Goal: Transaction & Acquisition: Purchase product/service

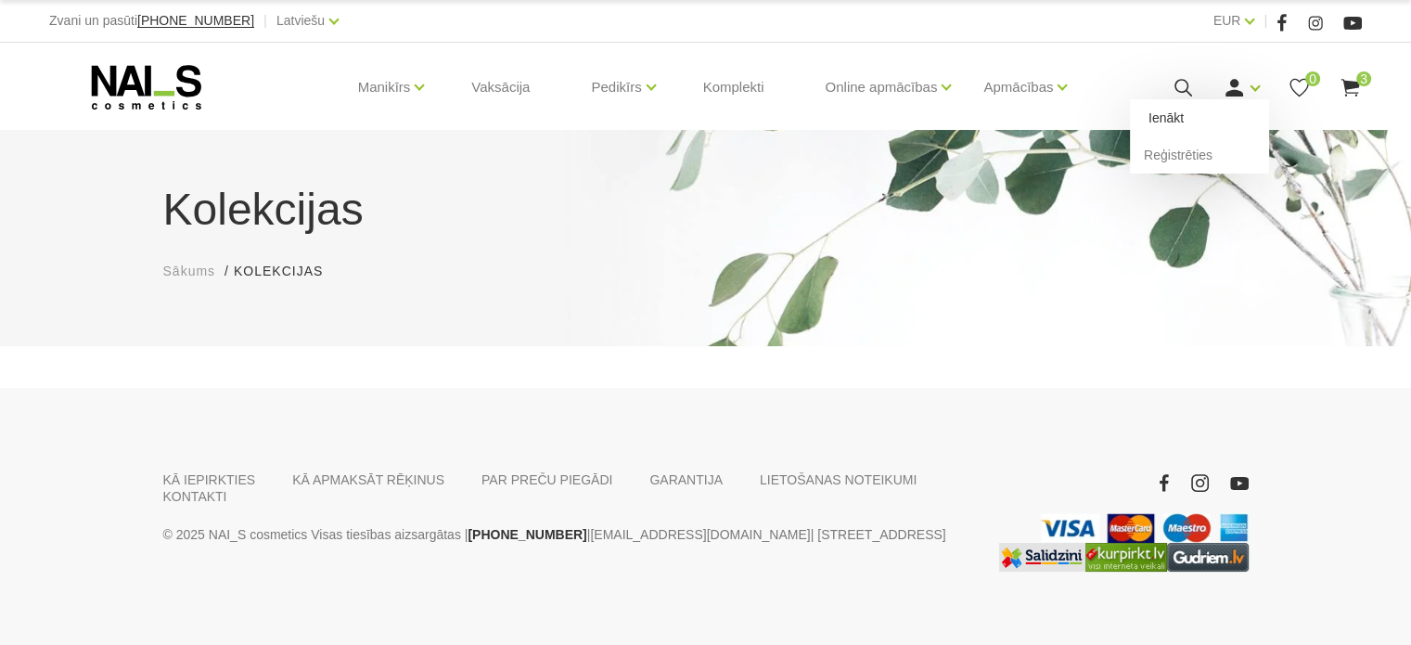
click at [1202, 109] on link "Ienākt" at bounding box center [1199, 117] width 139 height 37
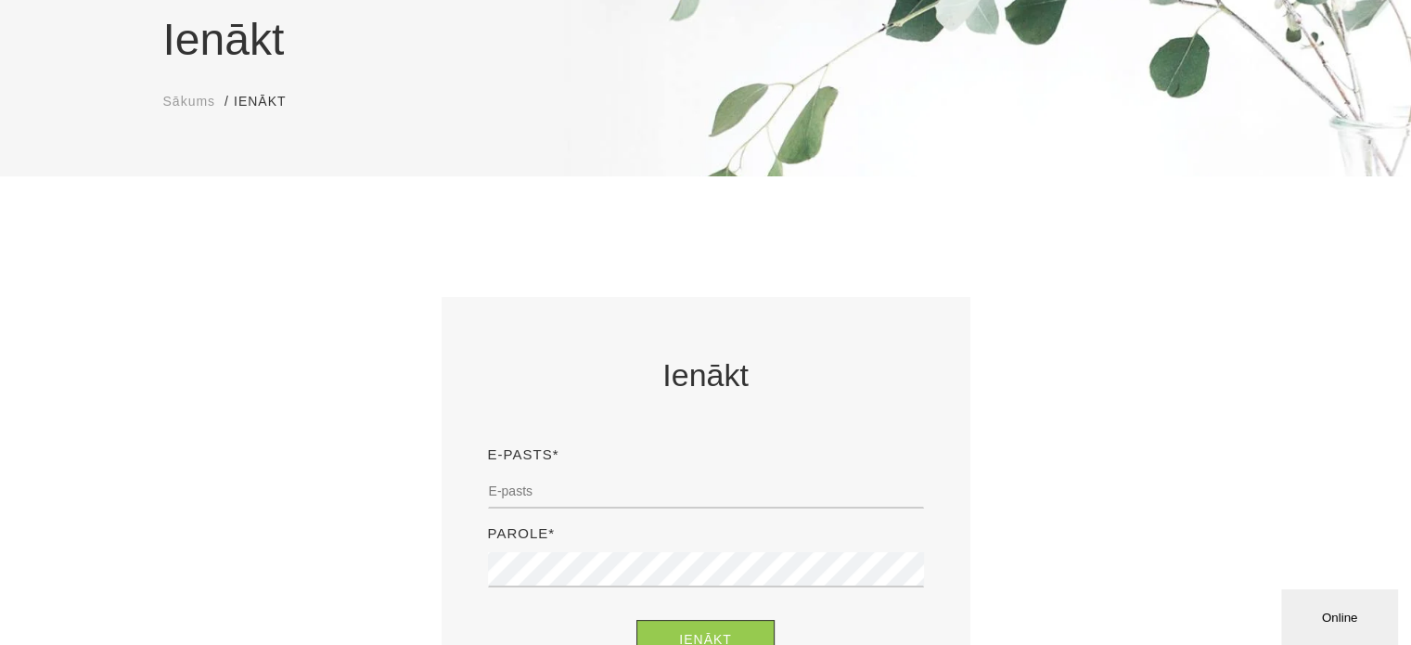
scroll to position [278, 0]
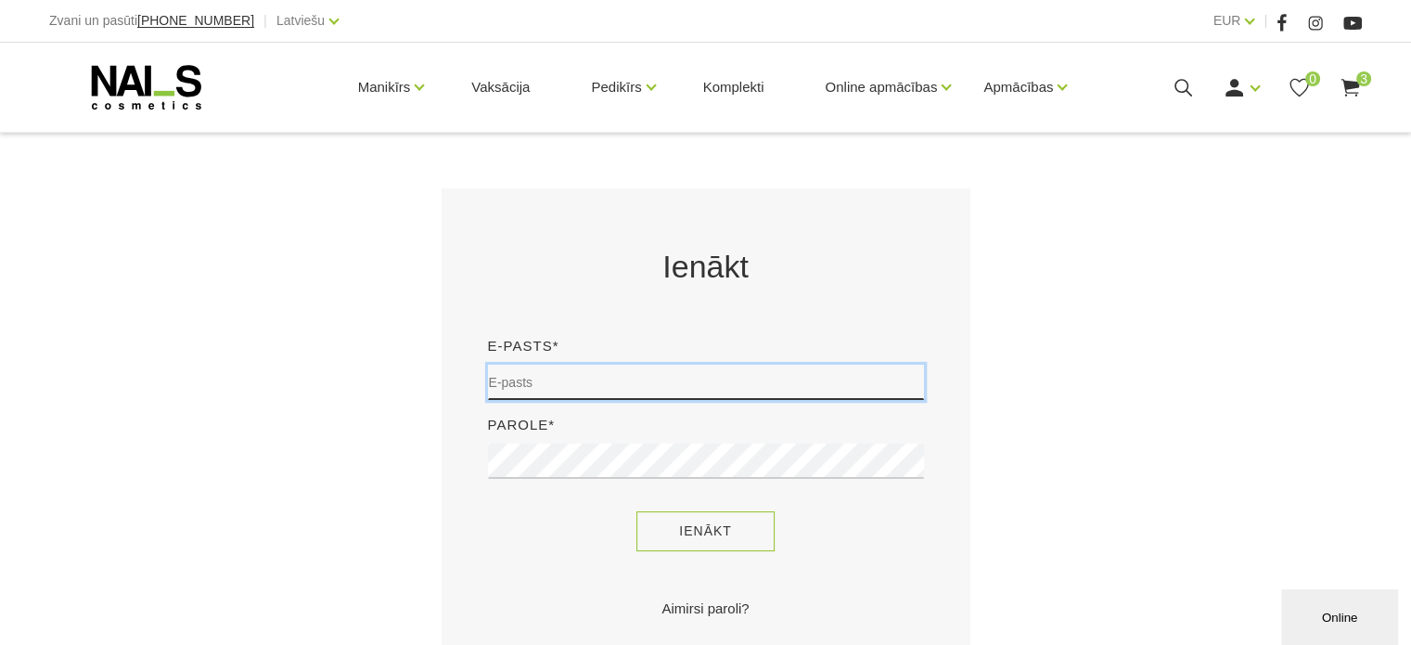
type input "sory78@inbox.lv"
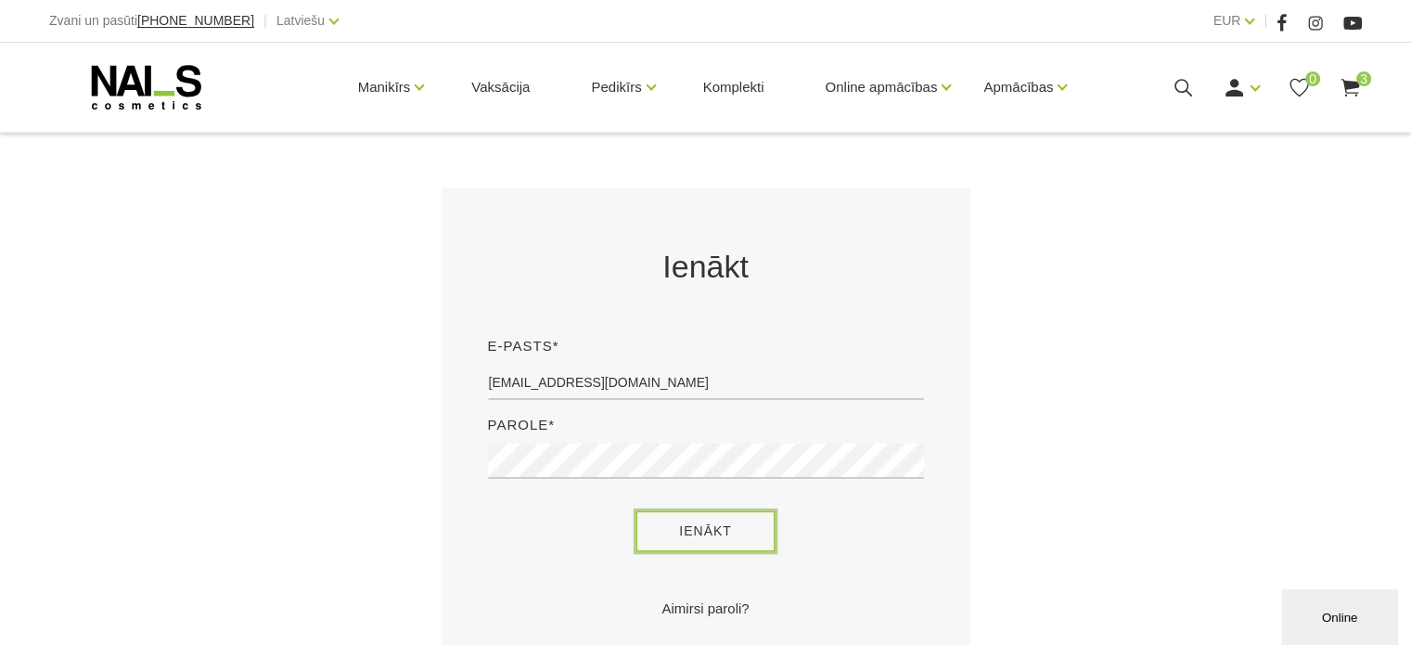
click at [662, 524] on button "Ienākt" at bounding box center [706, 531] width 138 height 40
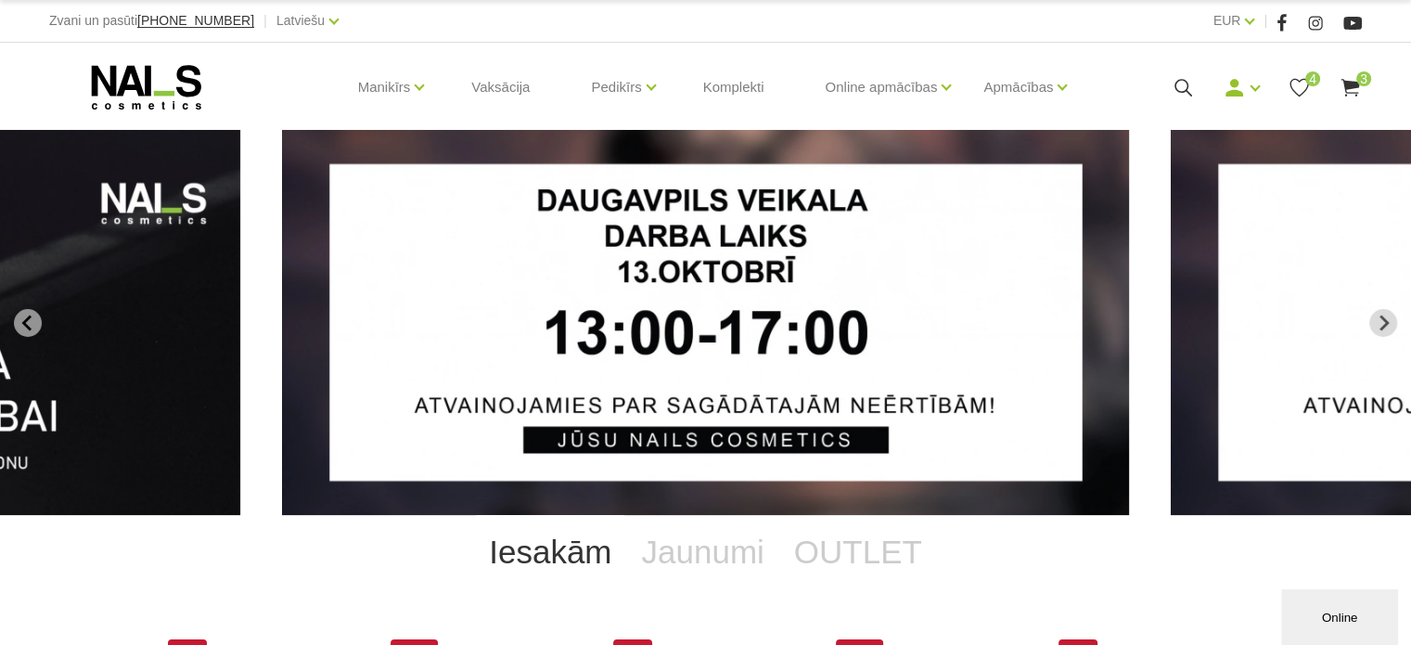
click at [1357, 88] on icon at bounding box center [1350, 87] width 23 height 23
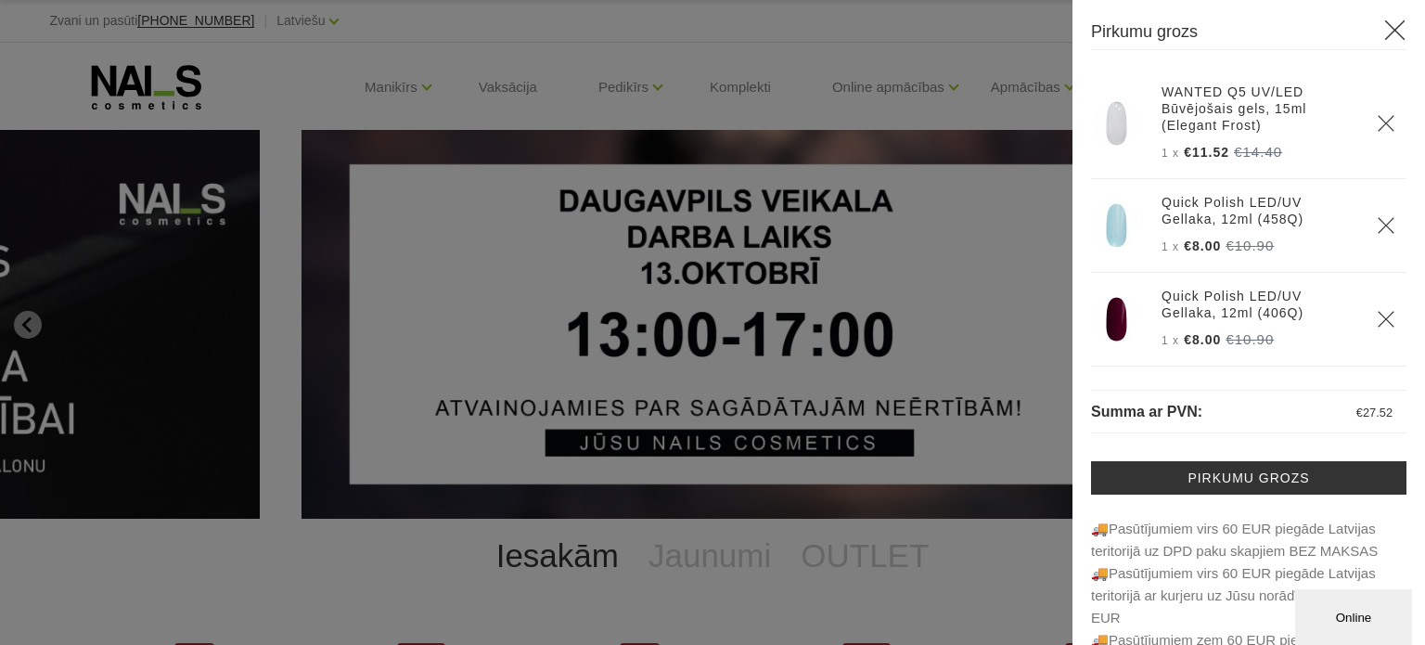
click at [852, 131] on div at bounding box center [712, 322] width 1425 height 645
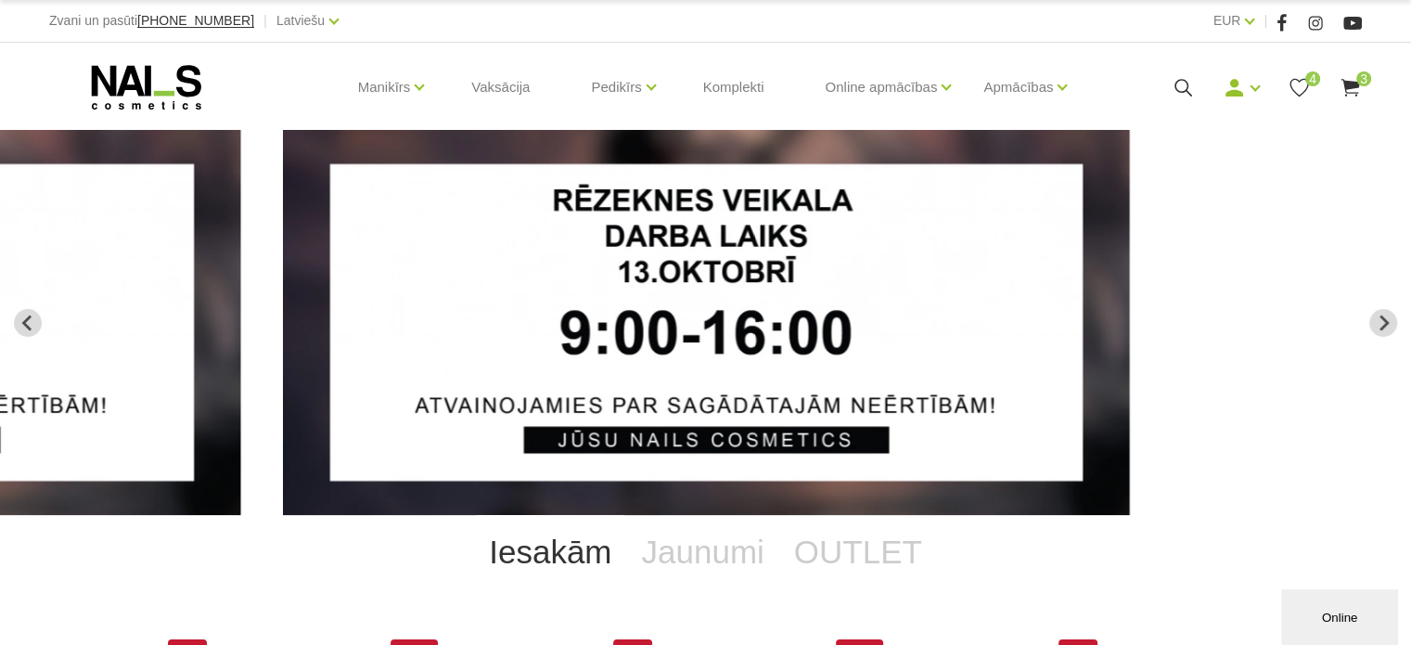
click at [1344, 84] on use at bounding box center [1350, 88] width 19 height 18
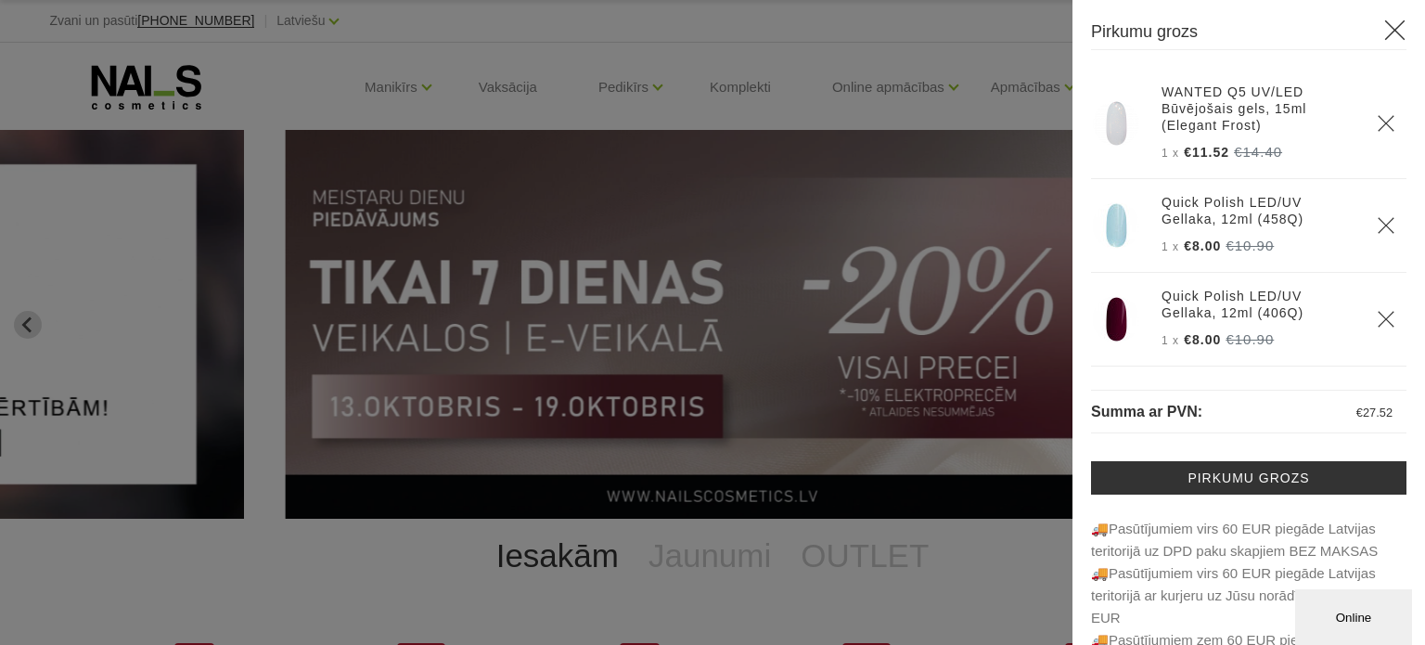
click at [1116, 321] on img at bounding box center [1116, 319] width 46 height 46
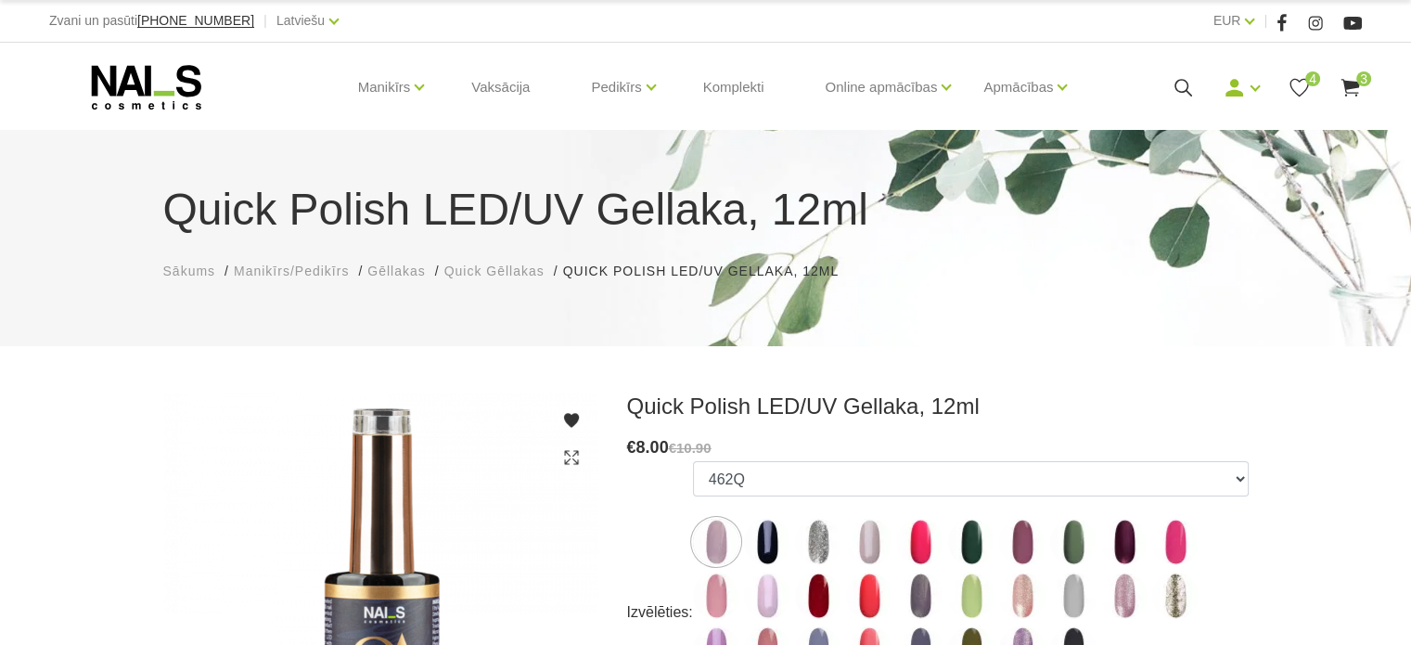
click at [1350, 84] on use at bounding box center [1350, 88] width 19 height 18
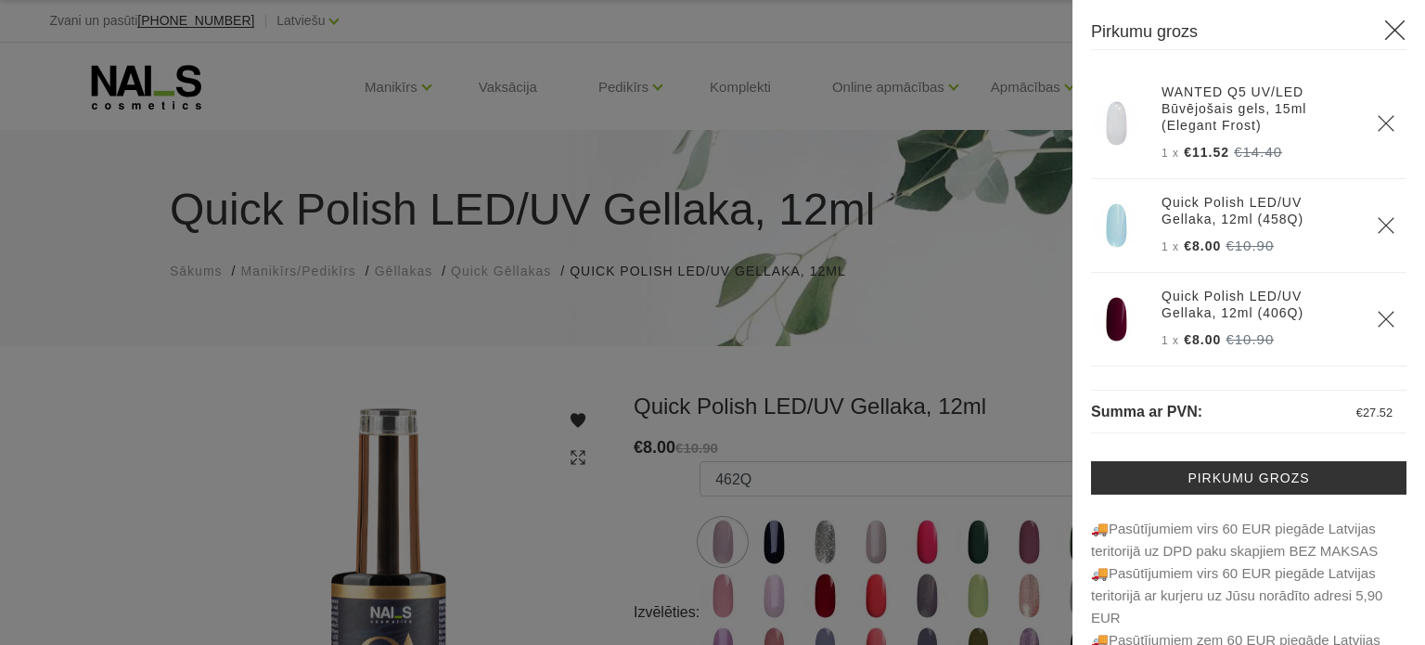
click at [966, 302] on div at bounding box center [712, 322] width 1425 height 645
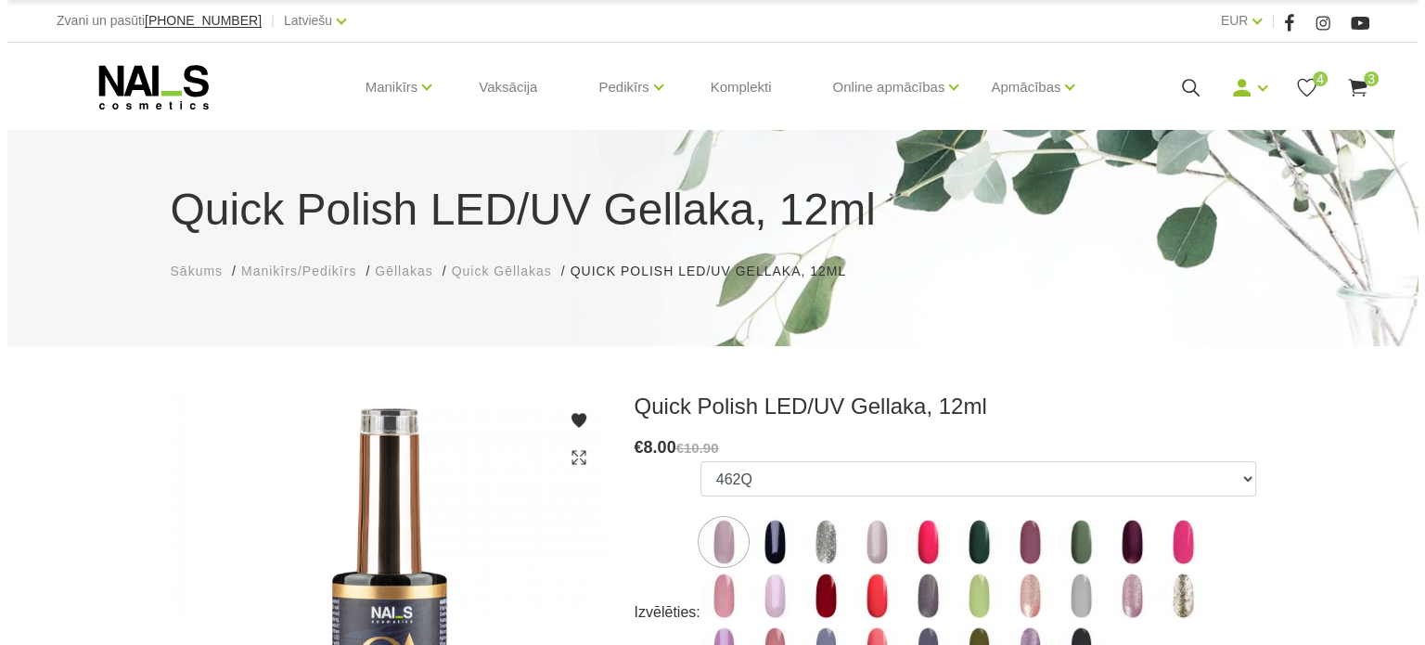
scroll to position [186, 0]
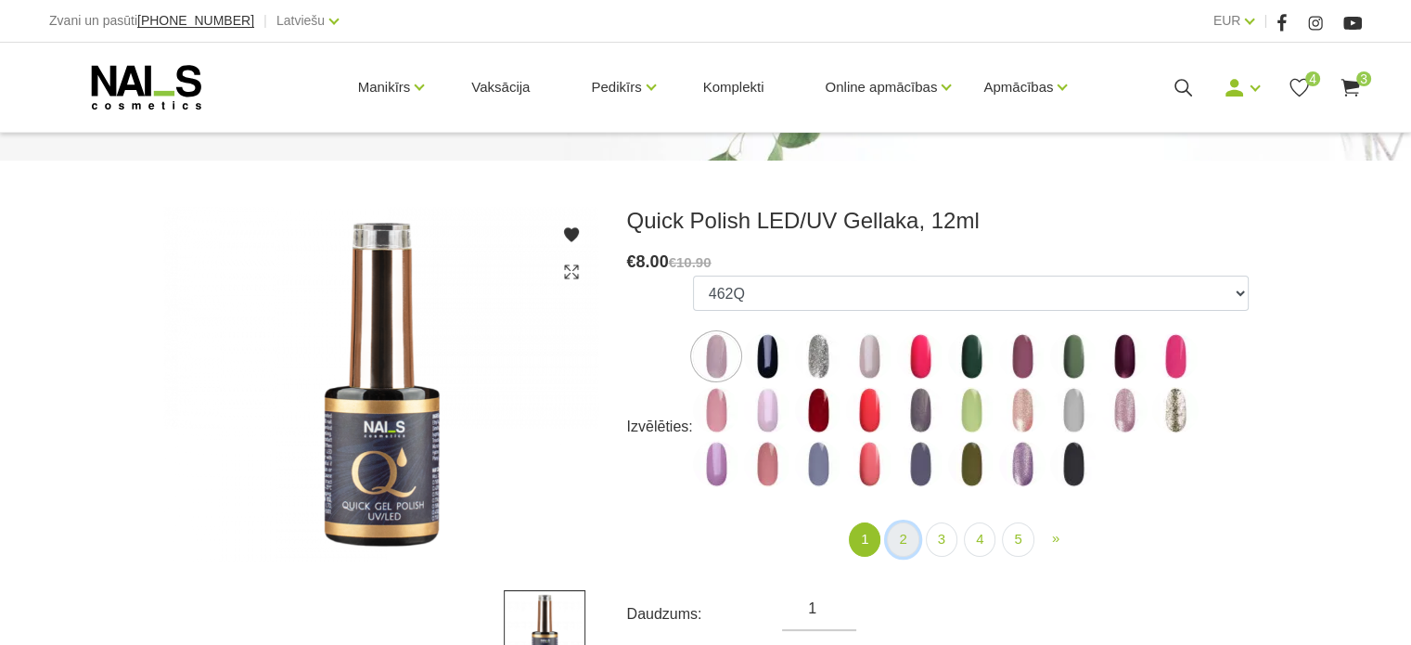
click at [895, 537] on link "2" at bounding box center [903, 539] width 32 height 34
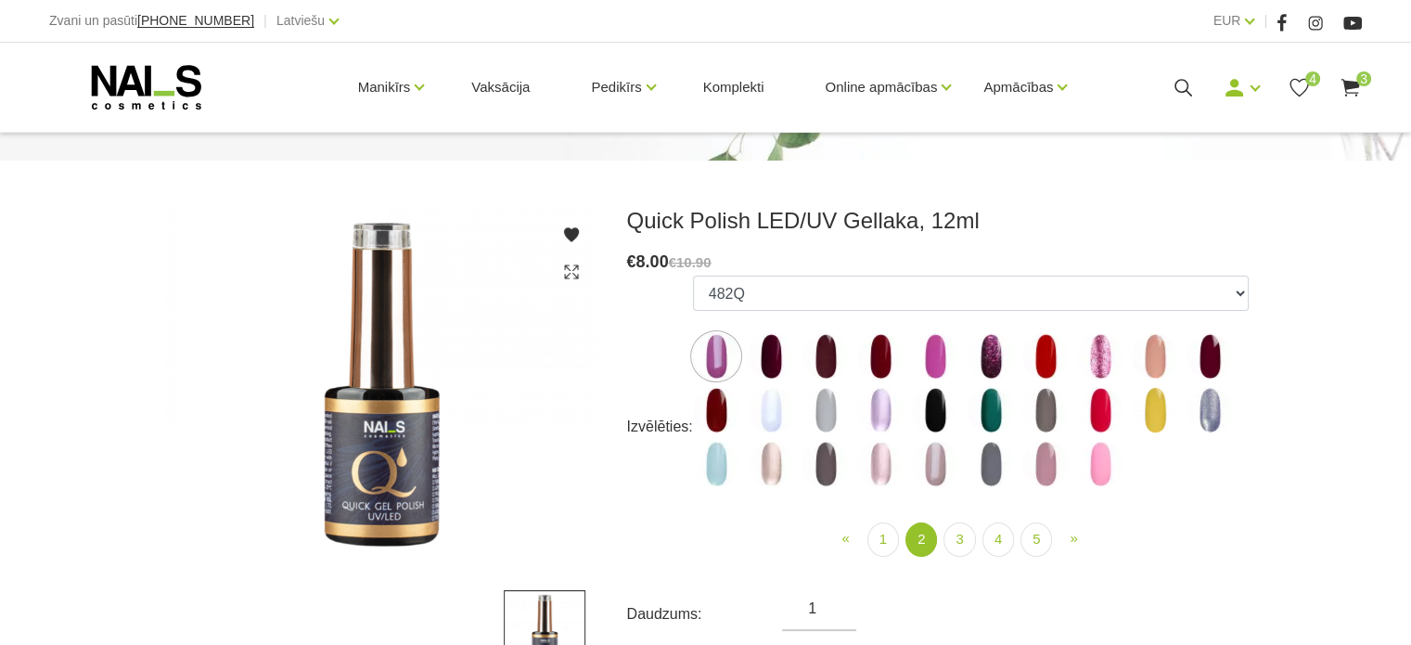
click at [776, 358] on img at bounding box center [771, 356] width 46 height 46
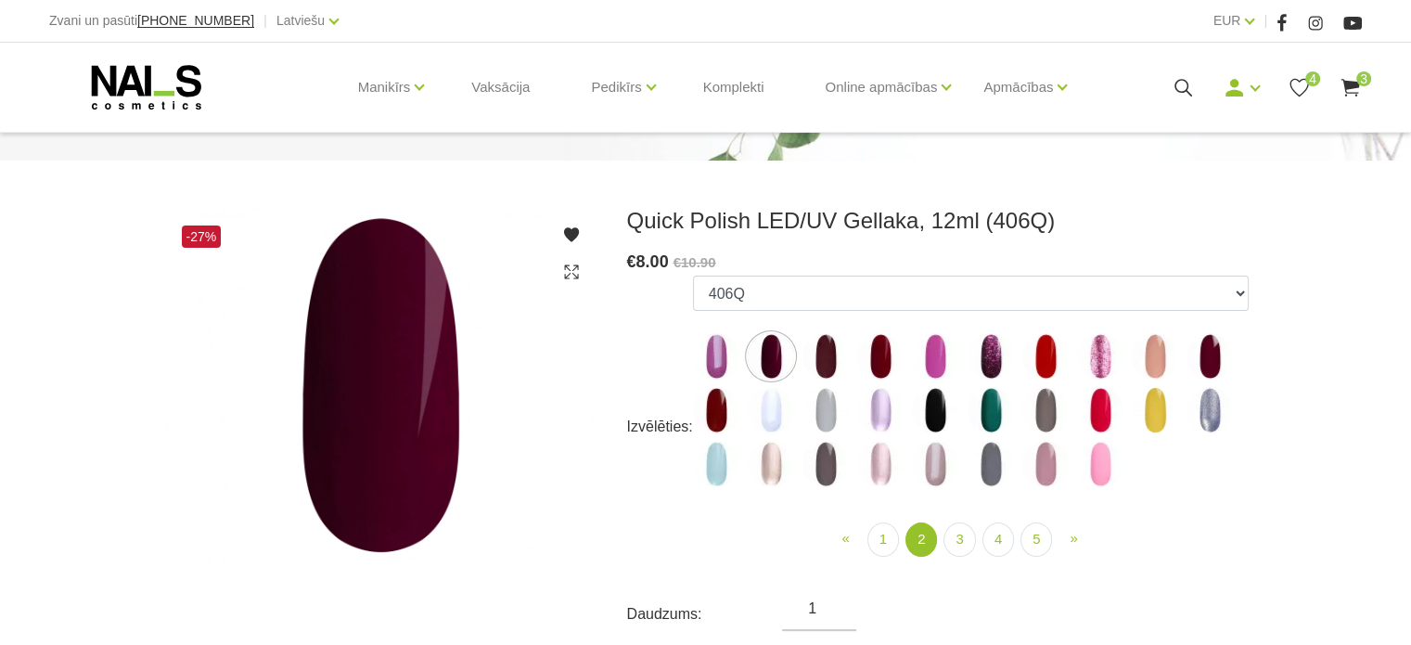
click at [1355, 84] on use at bounding box center [1350, 88] width 19 height 18
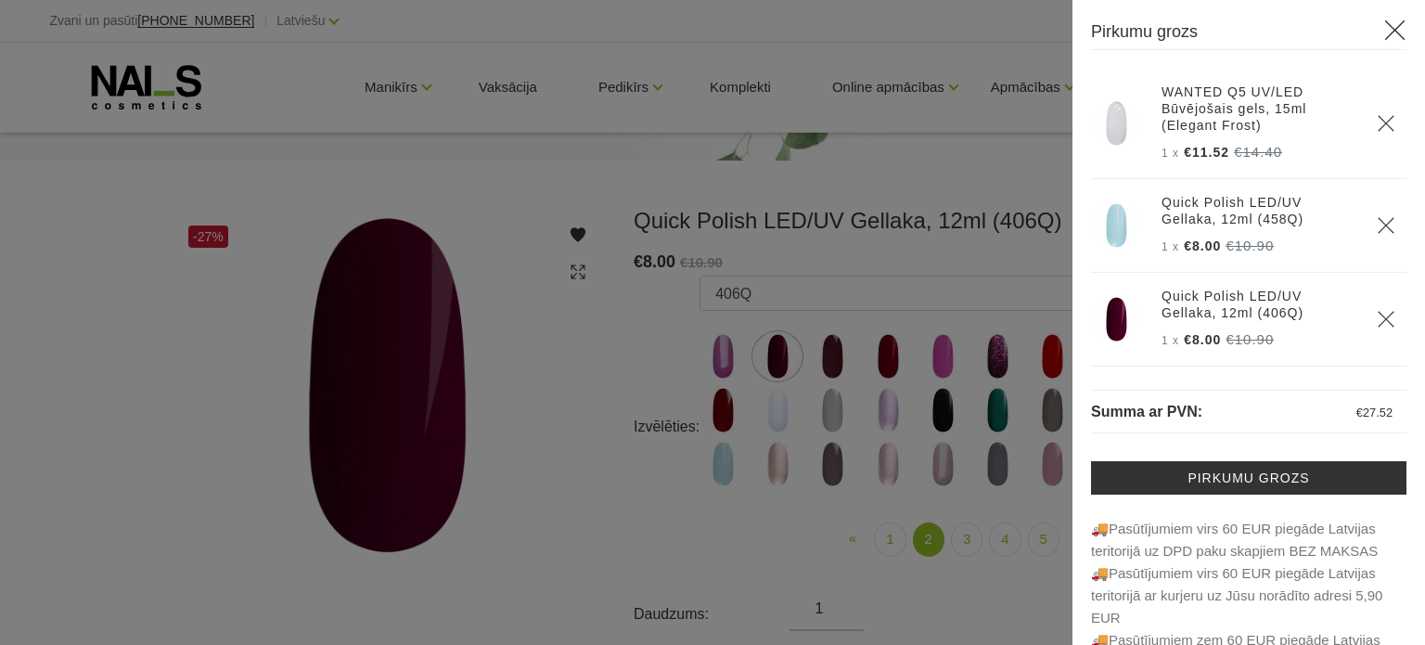
click at [501, 428] on div at bounding box center [712, 322] width 1425 height 645
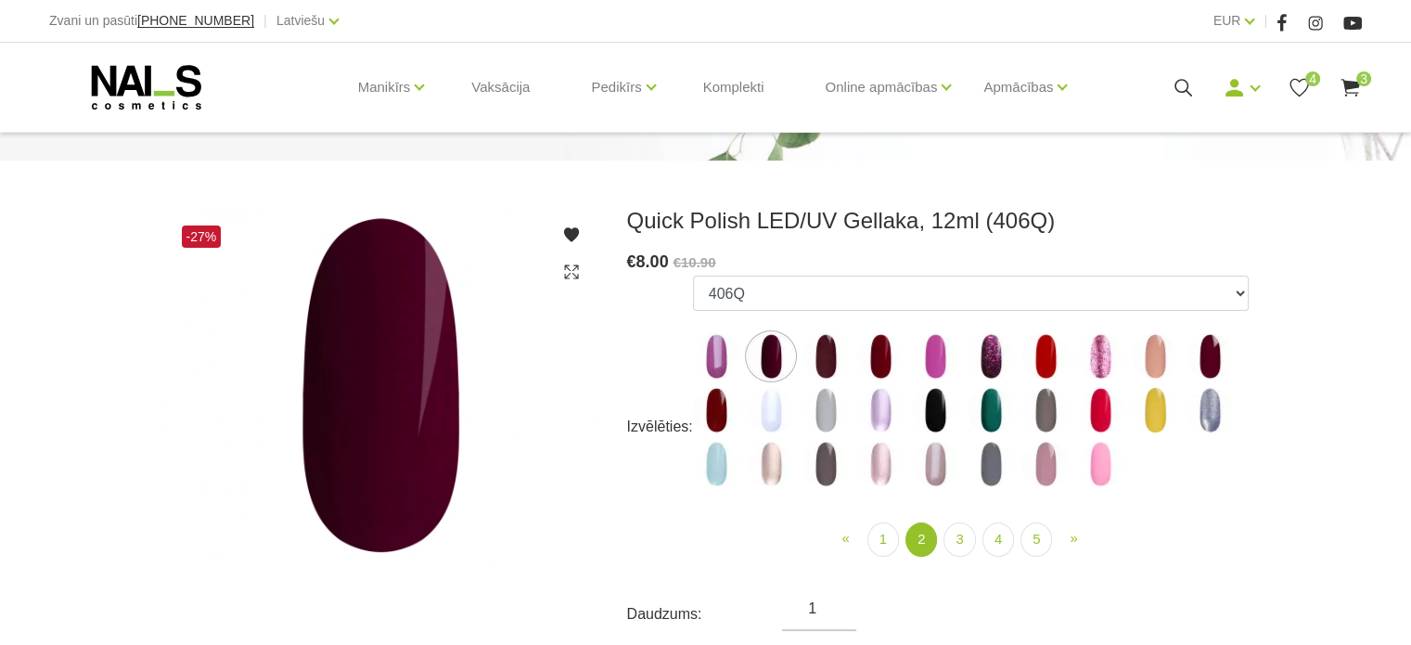
click at [1302, 76] on icon at bounding box center [1299, 87] width 23 height 23
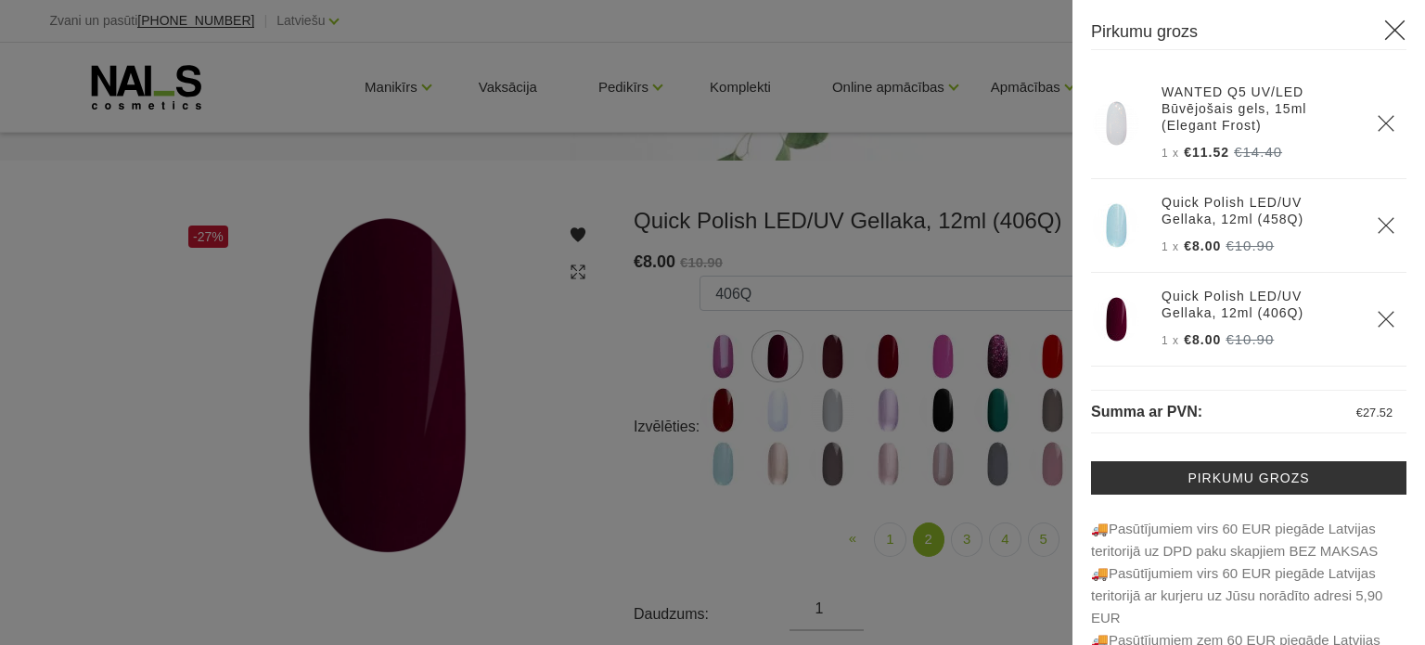
click at [1006, 148] on div at bounding box center [712, 322] width 1425 height 645
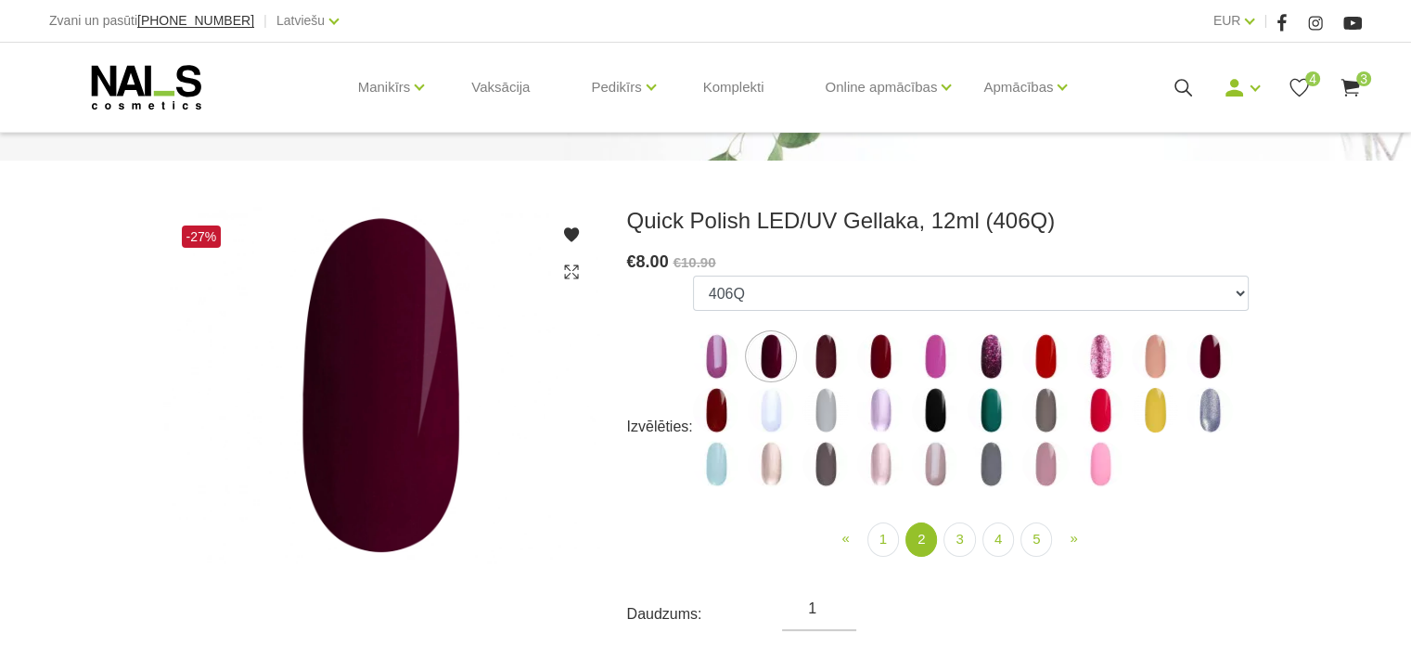
click at [1357, 81] on span "3" at bounding box center [1364, 78] width 15 height 15
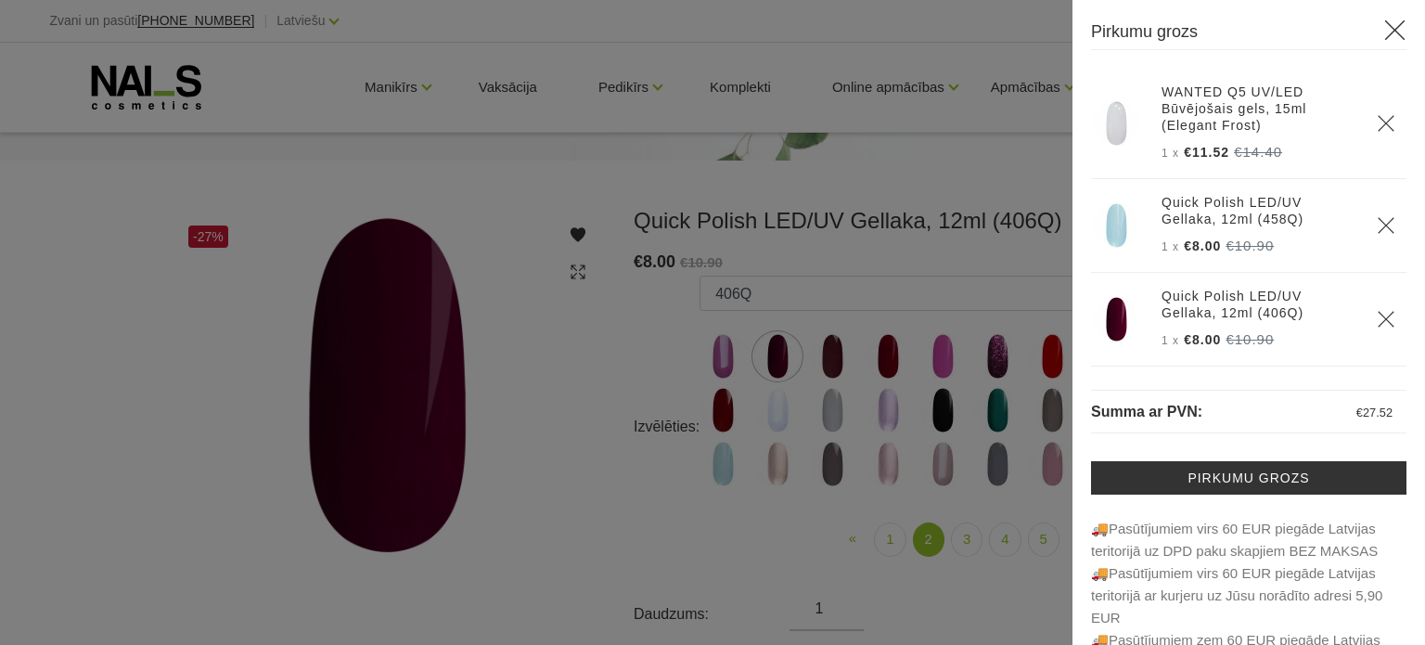
click at [981, 128] on div at bounding box center [712, 322] width 1425 height 645
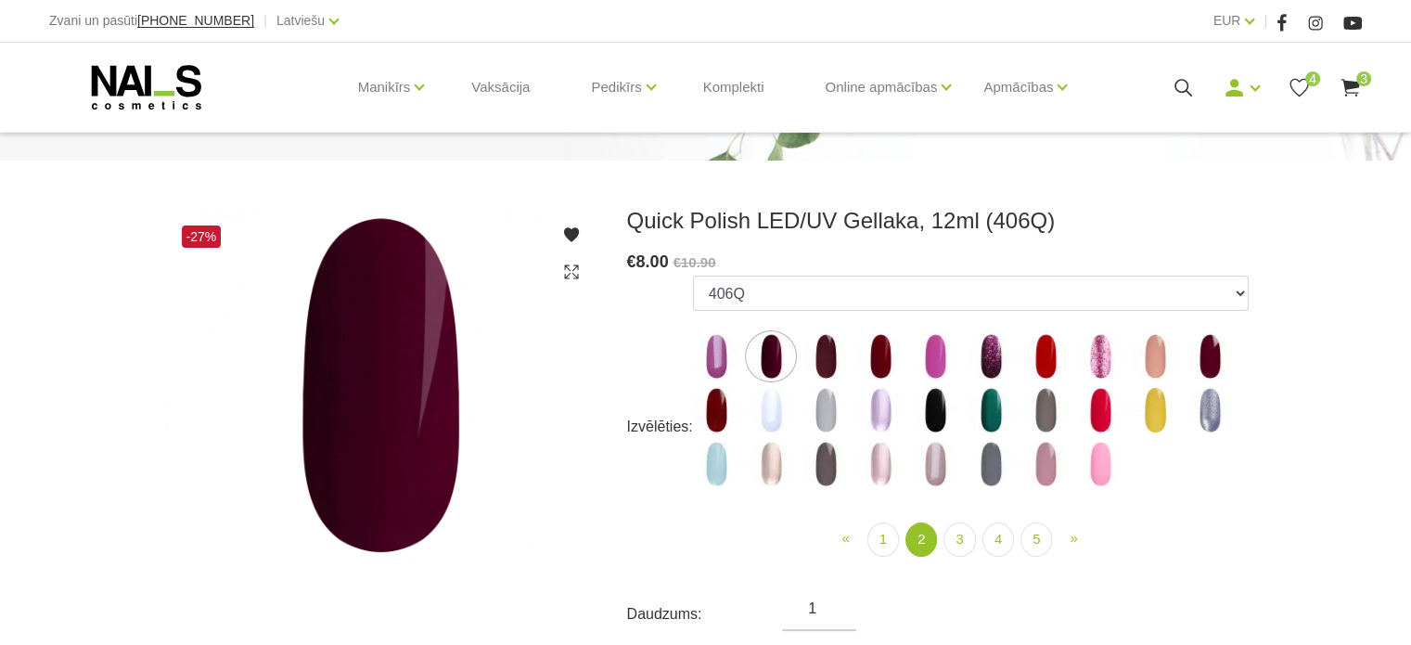
click at [1296, 88] on icon at bounding box center [1299, 87] width 23 height 23
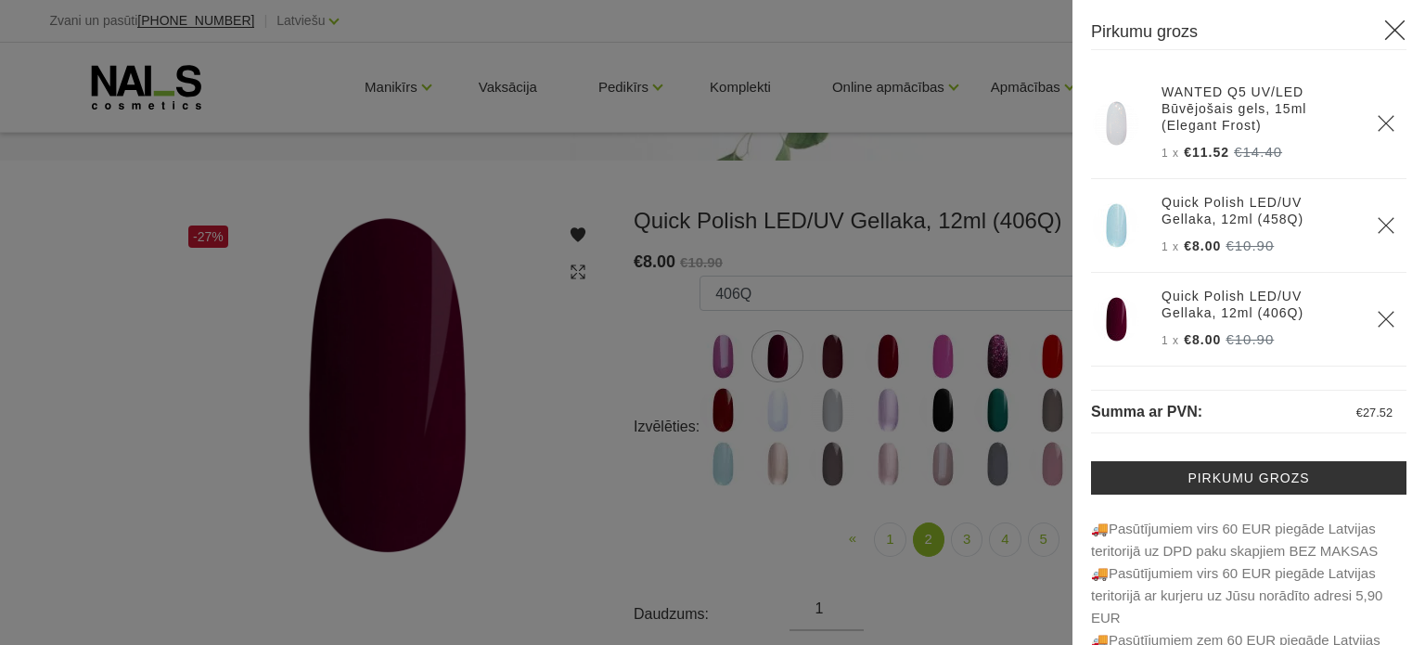
click at [1031, 235] on div at bounding box center [712, 322] width 1425 height 645
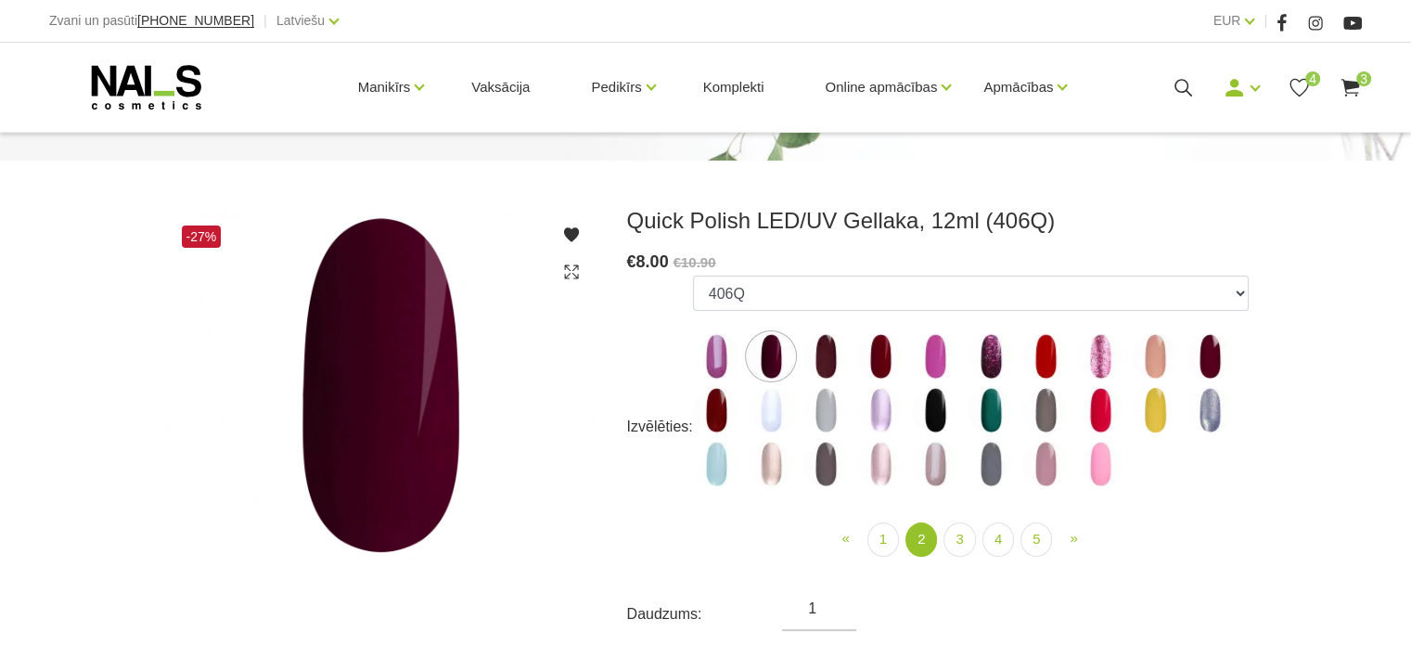
click at [572, 237] on use at bounding box center [570, 234] width 15 height 15
click at [408, 421] on img at bounding box center [381, 385] width 436 height 356
click at [713, 407] on img at bounding box center [716, 410] width 46 height 46
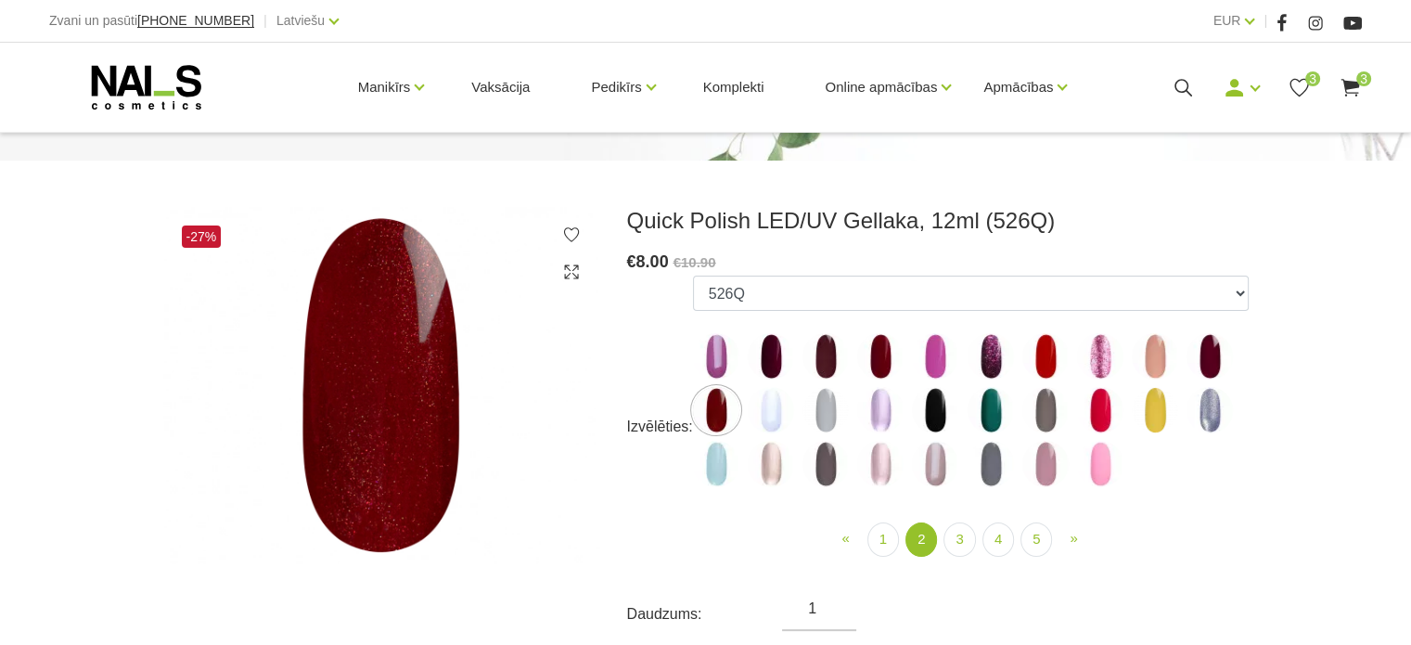
click at [781, 369] on img at bounding box center [771, 356] width 46 height 46
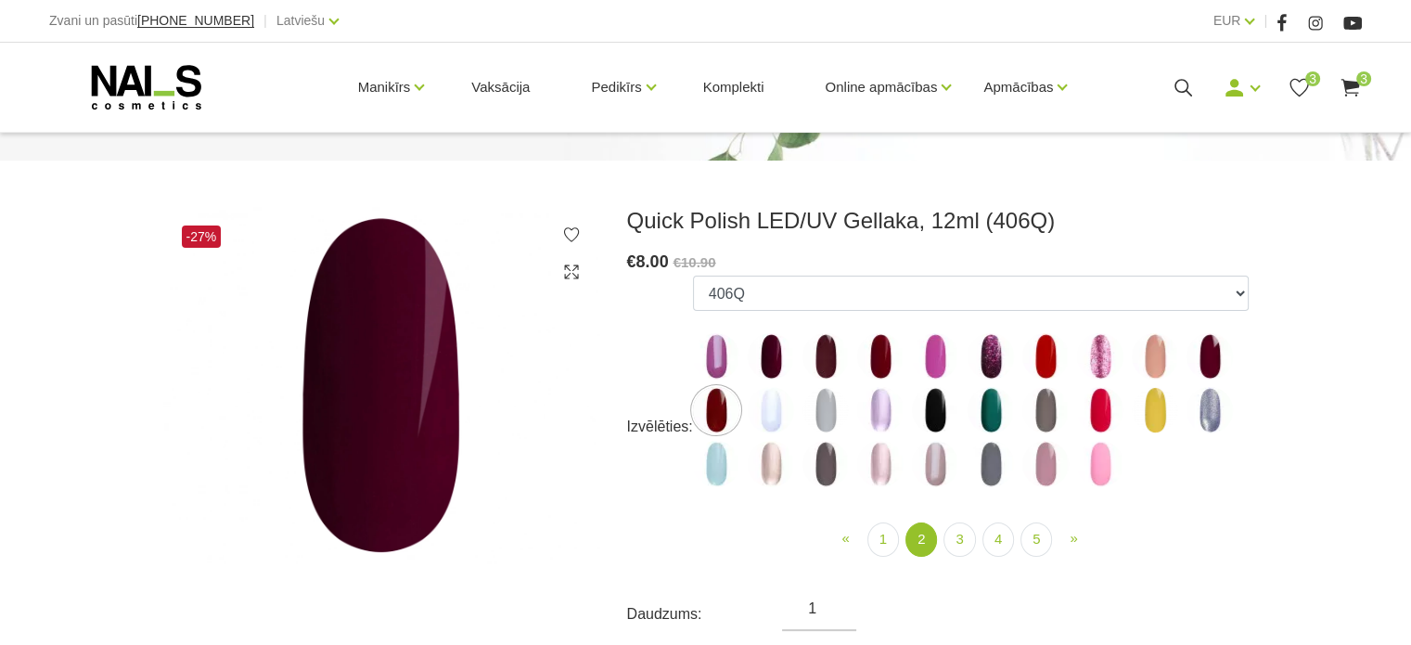
click at [827, 367] on img at bounding box center [826, 356] width 46 height 46
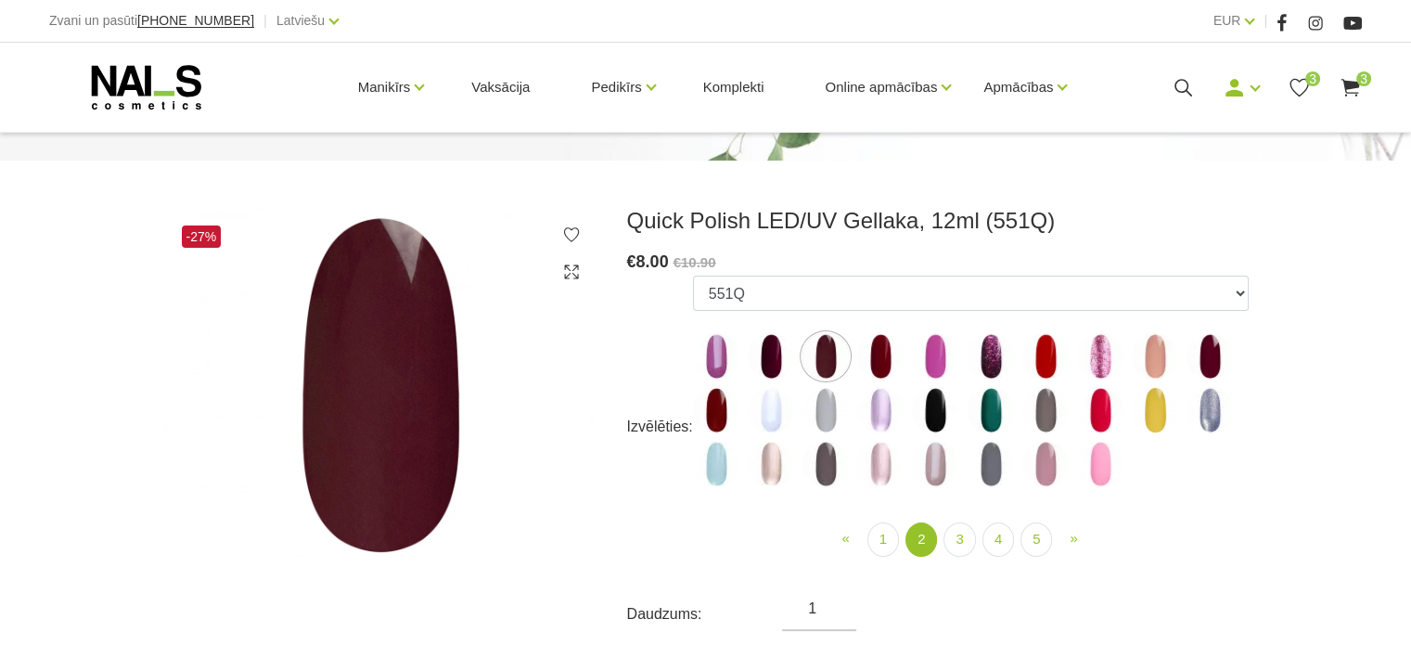
click at [759, 363] on img at bounding box center [771, 356] width 46 height 46
select select "4372"
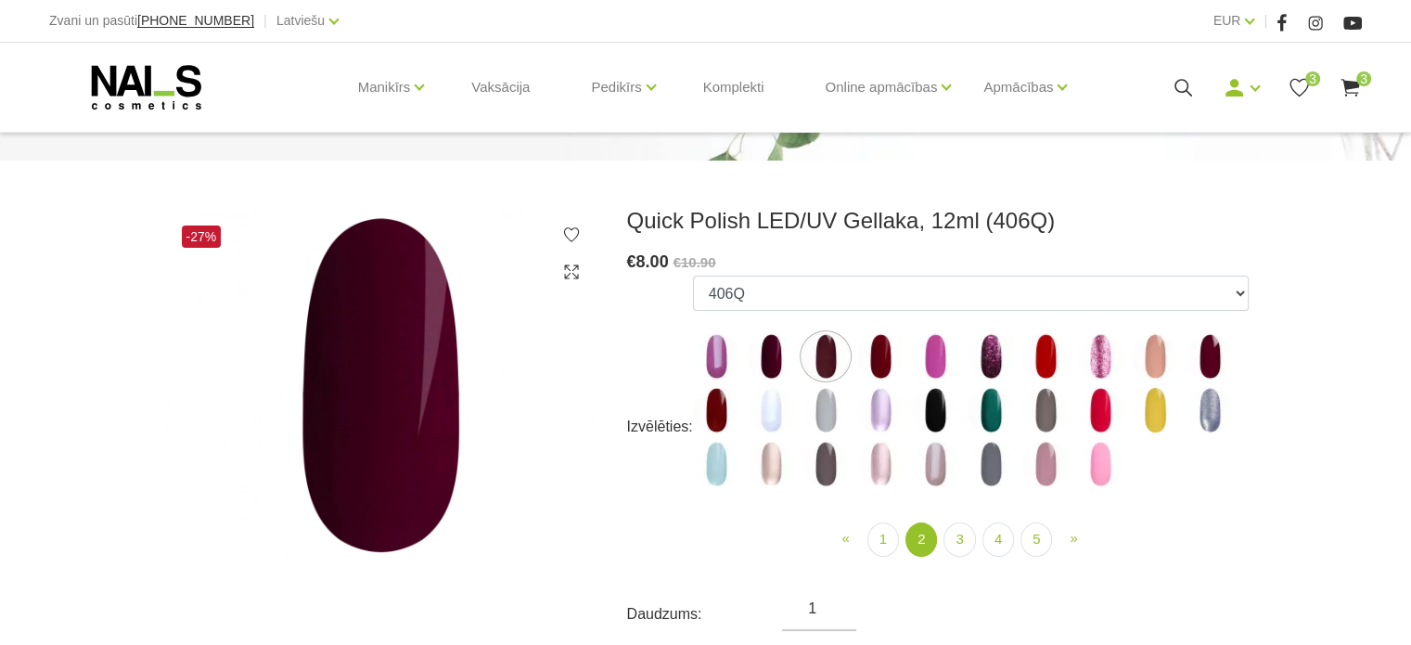
click at [1360, 85] on span "3" at bounding box center [1364, 78] width 15 height 15
